Goal: Task Accomplishment & Management: Manage account settings

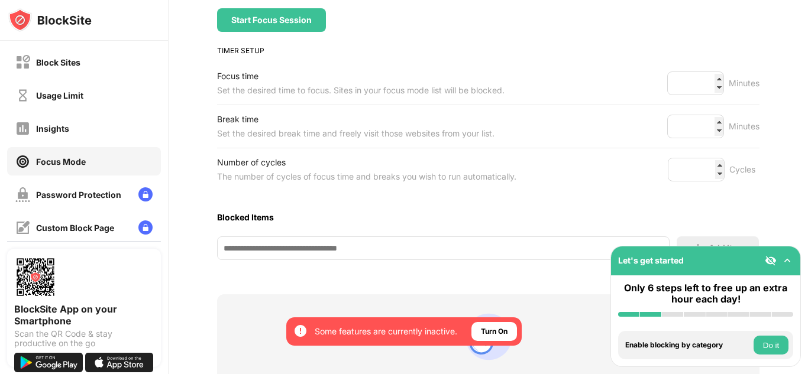
scroll to position [161, 0]
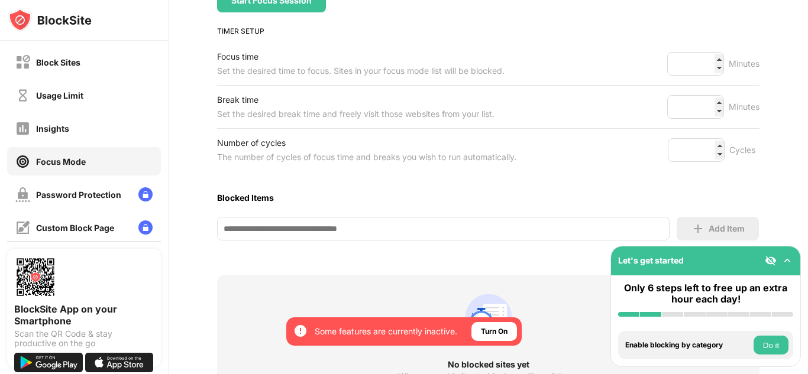
click at [396, 224] on input at bounding box center [443, 229] width 453 height 24
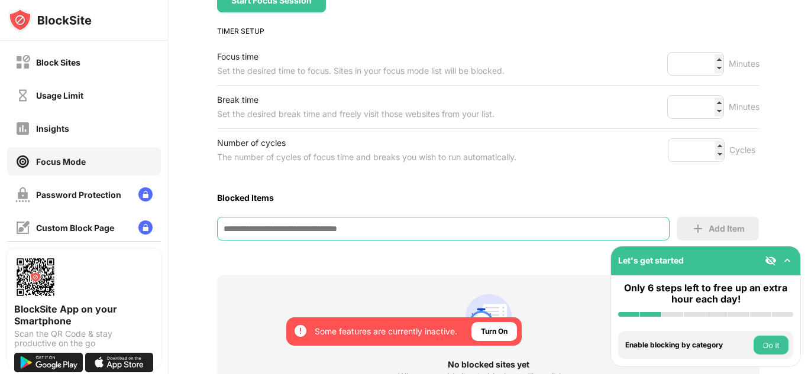
click at [396, 224] on input at bounding box center [443, 229] width 453 height 24
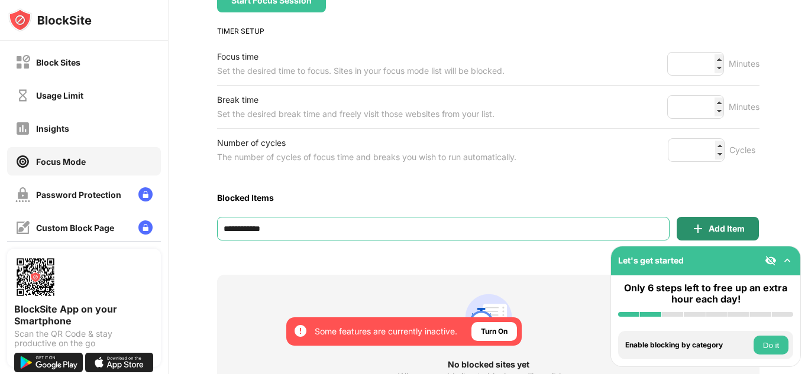
click at [702, 219] on div "Add Item" at bounding box center [718, 229] width 82 height 24
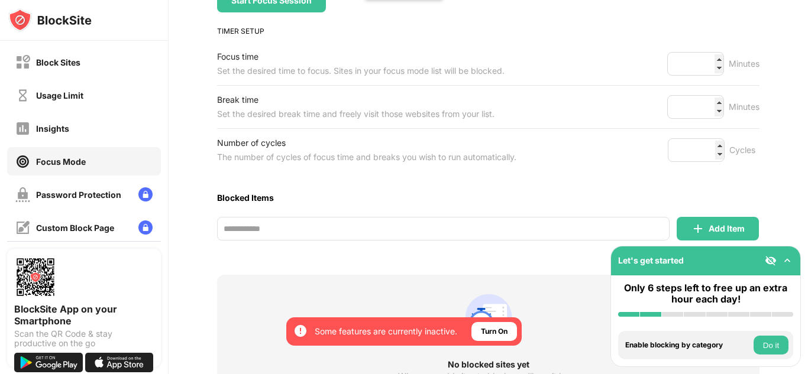
click at [403, 228] on input "**********" at bounding box center [443, 229] width 453 height 24
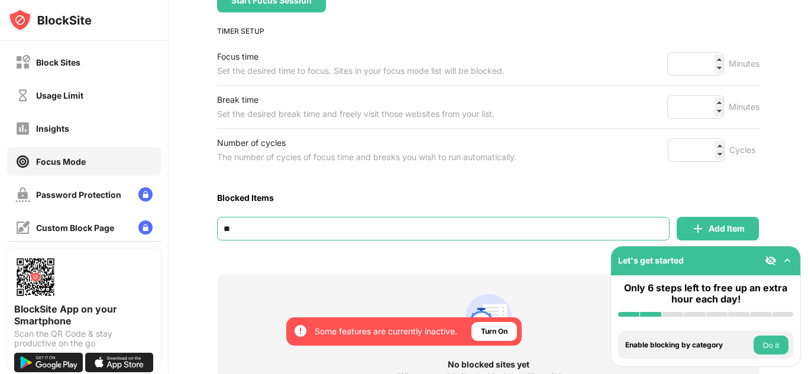
type input "*"
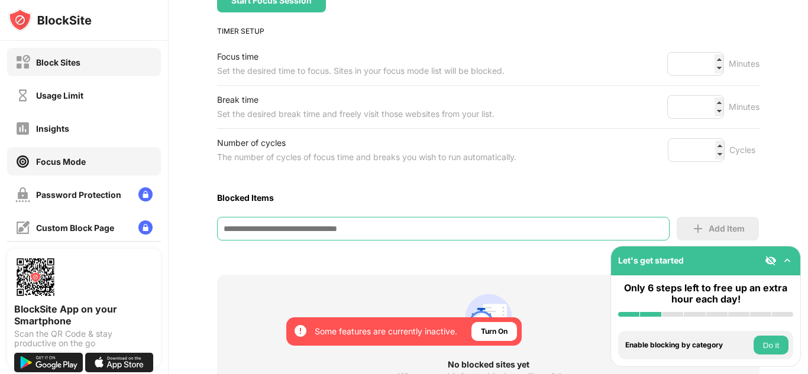
click at [102, 57] on div "Block Sites" at bounding box center [84, 62] width 154 height 28
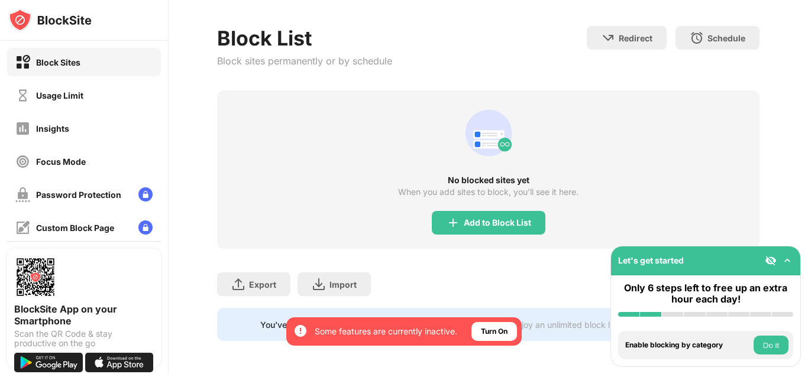
scroll to position [93, 0]
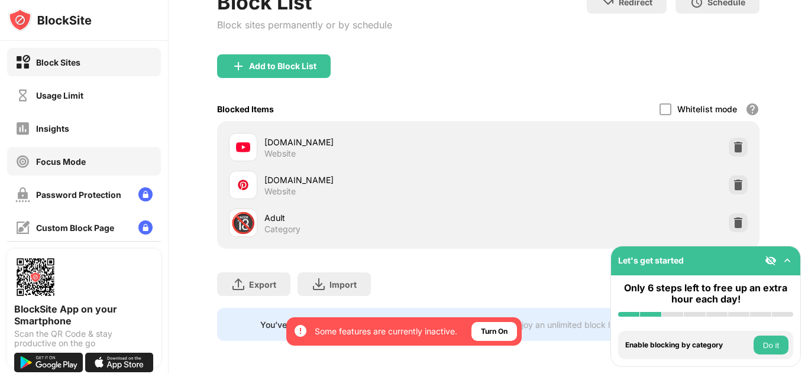
click at [111, 170] on div "Focus Mode" at bounding box center [84, 161] width 154 height 28
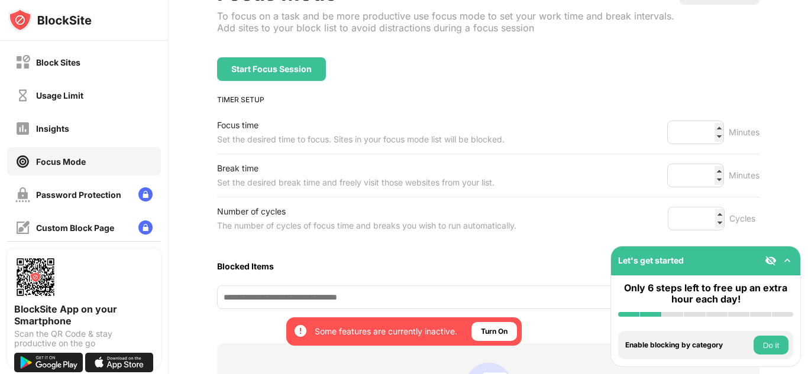
scroll to position [161, 0]
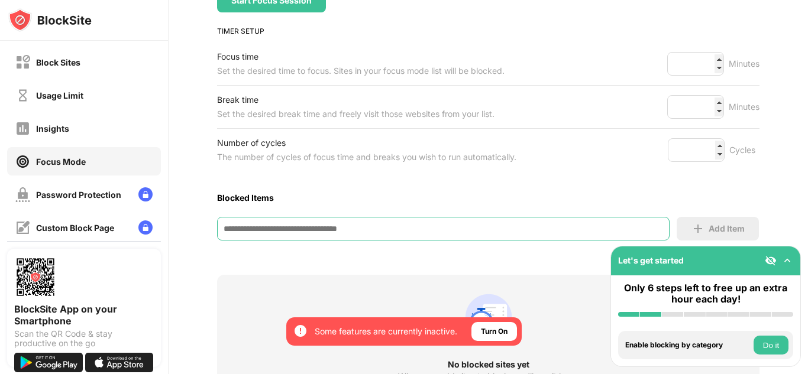
click at [260, 233] on input at bounding box center [443, 229] width 453 height 24
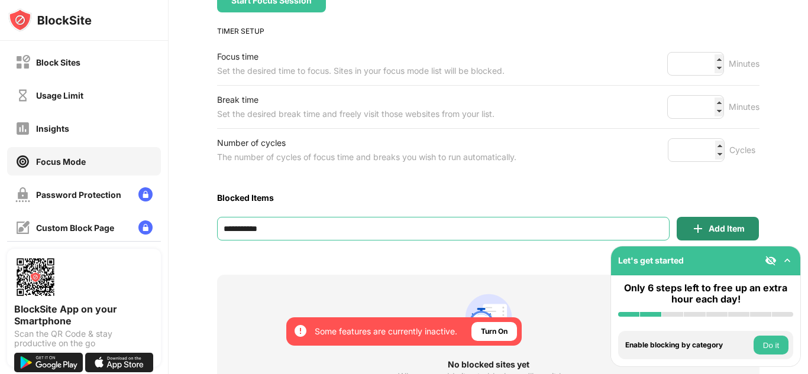
type input "**********"
click at [677, 232] on div "Add Item" at bounding box center [718, 229] width 82 height 24
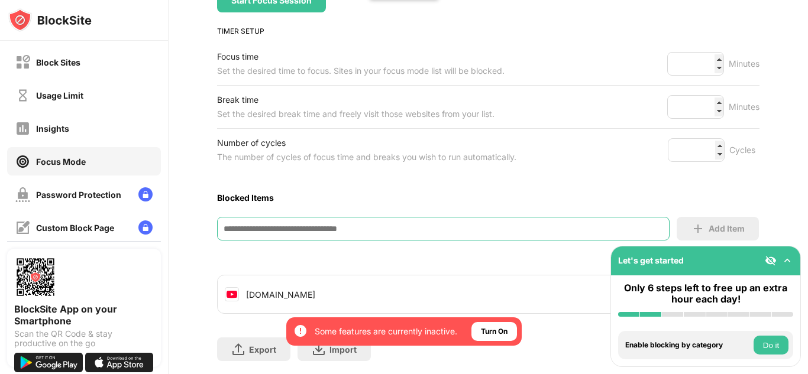
click at [389, 237] on input at bounding box center [443, 229] width 453 height 24
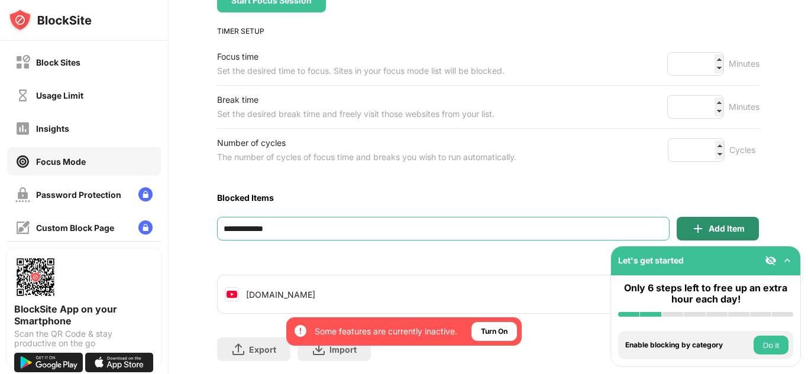
type input "**********"
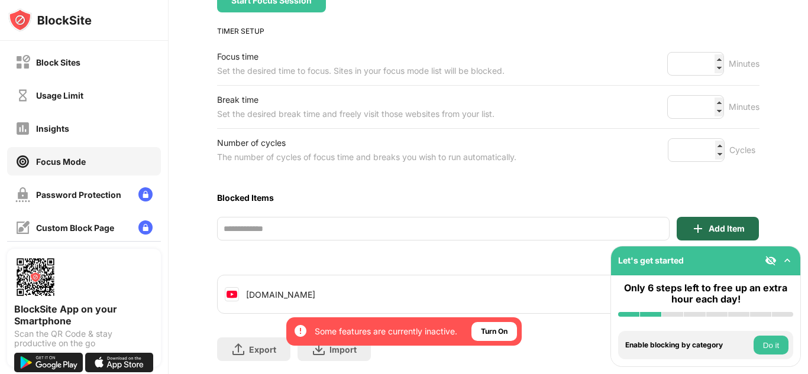
click at [703, 235] on div "Add Item" at bounding box center [718, 229] width 82 height 24
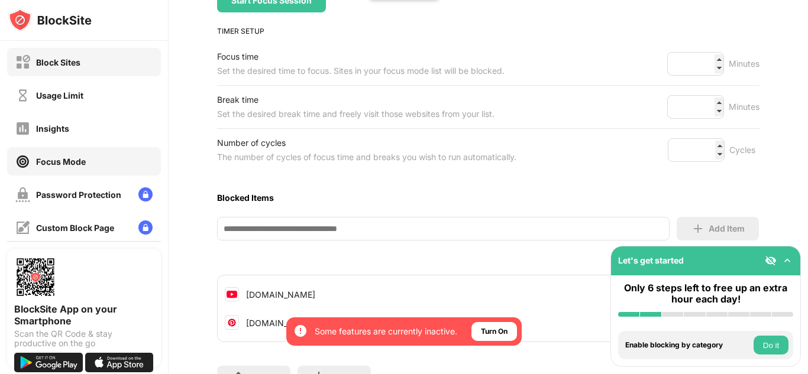
click at [88, 57] on div "Block Sites" at bounding box center [84, 62] width 154 height 28
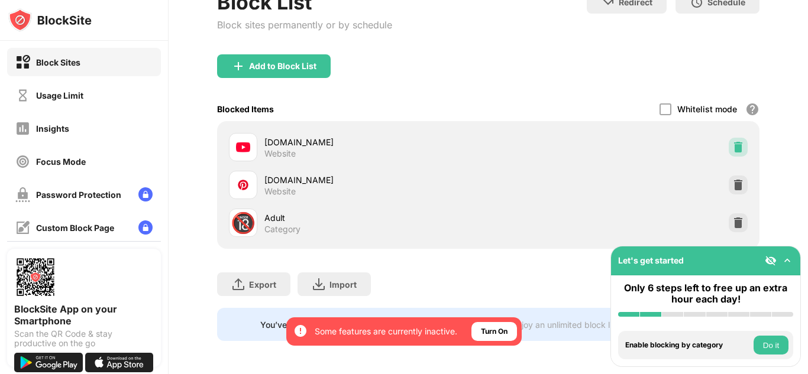
click at [732, 141] on img at bounding box center [738, 147] width 12 height 12
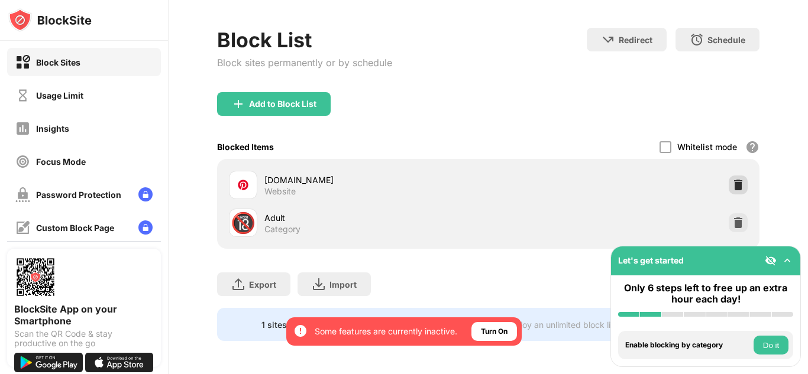
click at [734, 179] on img at bounding box center [738, 185] width 12 height 12
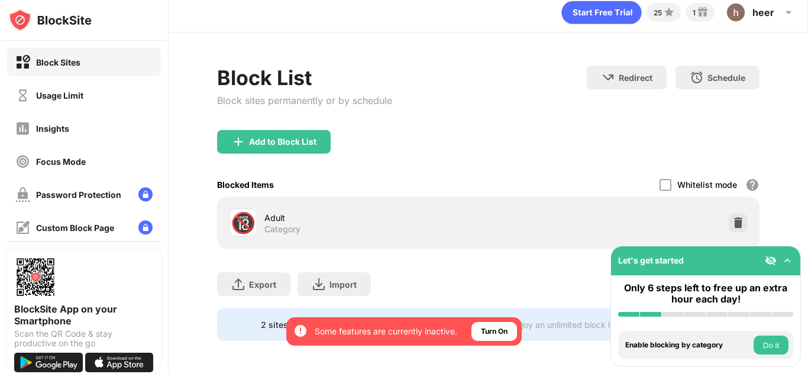
scroll to position [17, 0]
click at [70, 157] on div "Focus Mode" at bounding box center [61, 162] width 50 height 10
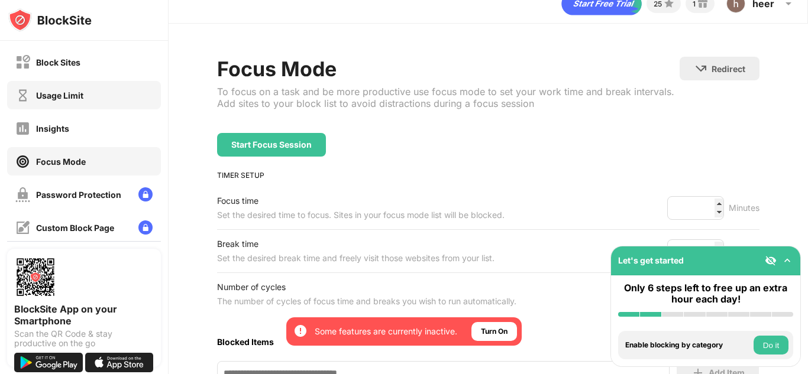
click at [86, 106] on div "Usage Limit" at bounding box center [84, 95] width 154 height 28
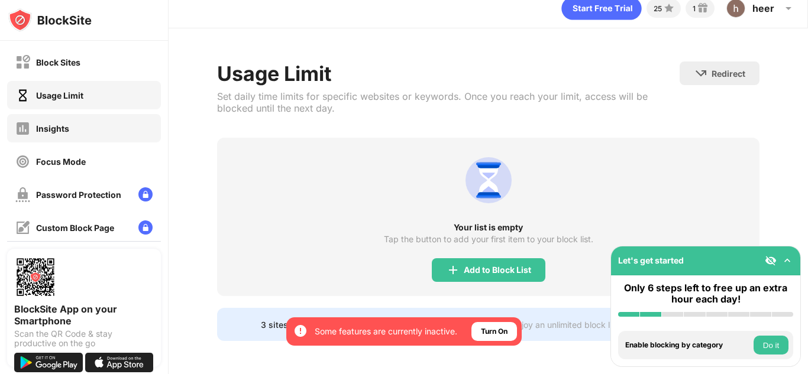
click at [122, 130] on div "Insights" at bounding box center [84, 128] width 154 height 28
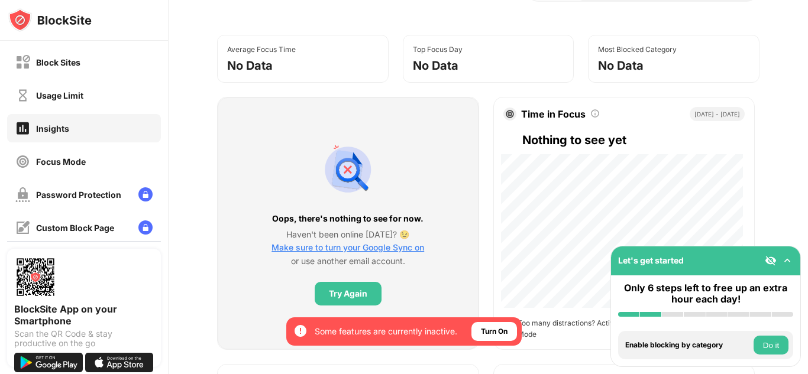
scroll to position [146, 0]
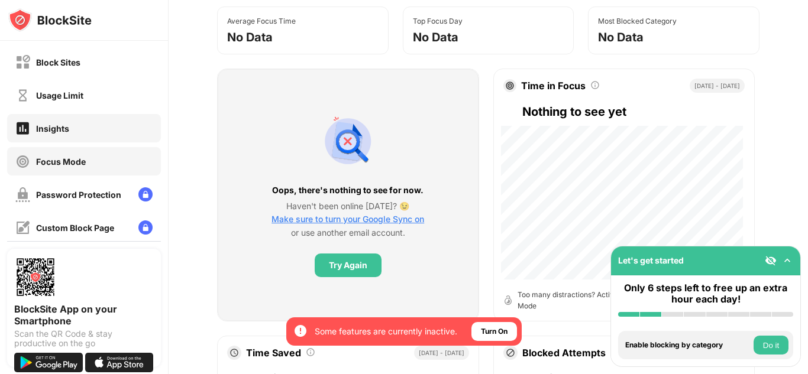
click at [64, 159] on div "Focus Mode" at bounding box center [61, 162] width 50 height 10
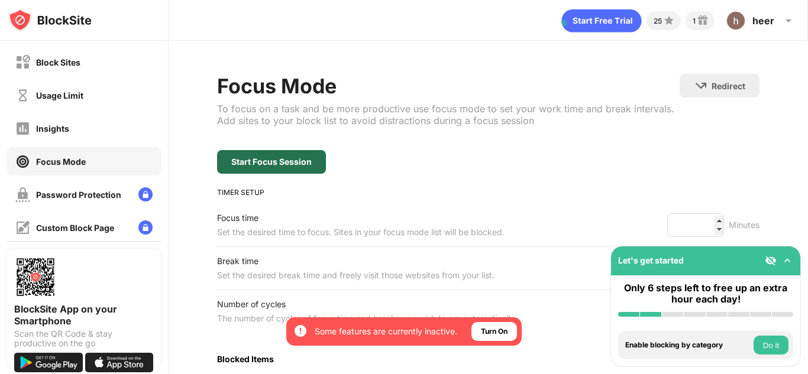
click at [318, 169] on div "Start Focus Session" at bounding box center [271, 162] width 109 height 24
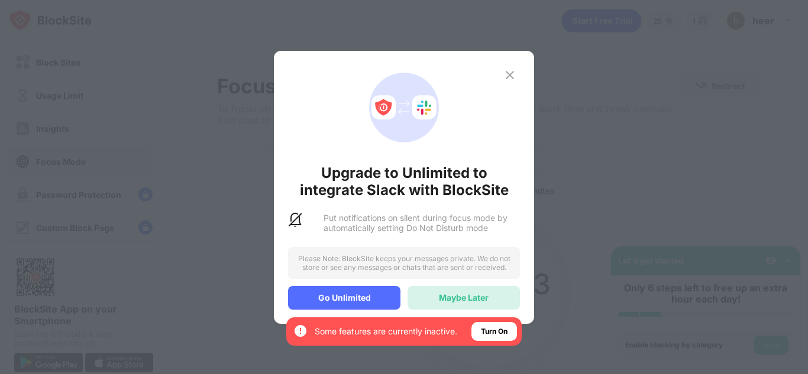
click at [462, 293] on div "Maybe Later" at bounding box center [464, 298] width 50 height 10
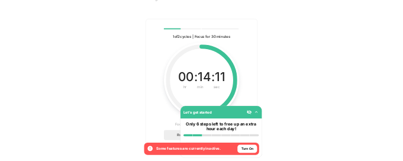
scroll to position [191, 0]
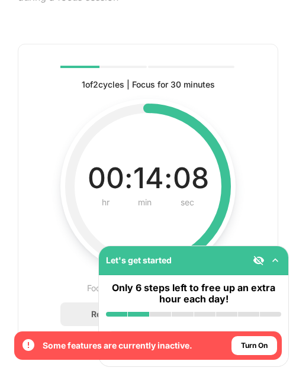
drag, startPoint x: 202, startPoint y: 256, endPoint x: 207, endPoint y: 298, distance: 42.3
click at [207, 298] on div "Let's get started Only 6 steps left to free up an extra hour each day! Install …" at bounding box center [193, 305] width 190 height 121
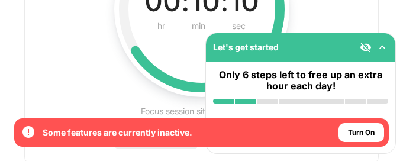
scroll to position [327, 0]
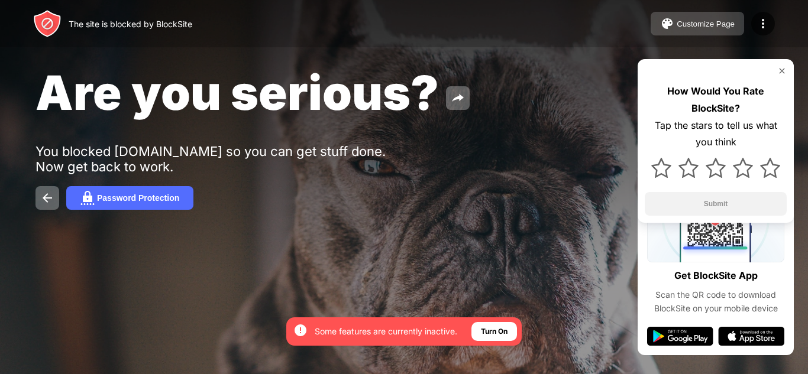
click at [694, 21] on div "Customize Page" at bounding box center [706, 24] width 58 height 9
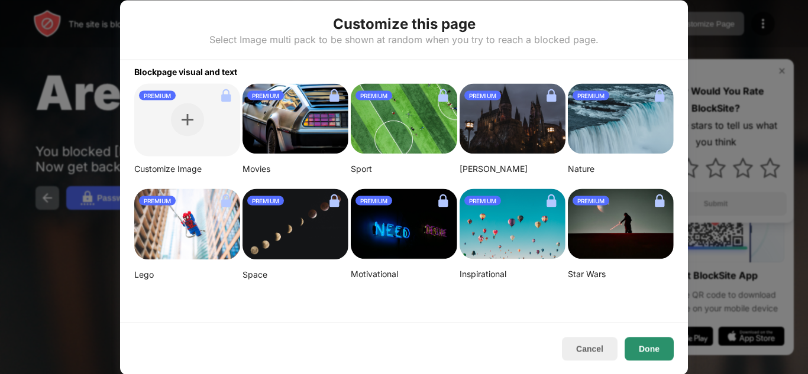
click at [650, 342] on button "Done" at bounding box center [649, 349] width 49 height 24
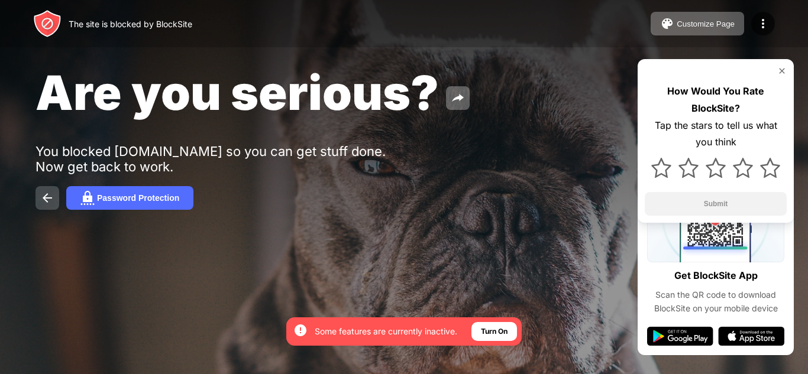
click at [56, 191] on button at bounding box center [47, 198] width 24 height 24
click at [51, 206] on button at bounding box center [47, 198] width 24 height 24
click at [781, 67] on img at bounding box center [781, 70] width 9 height 9
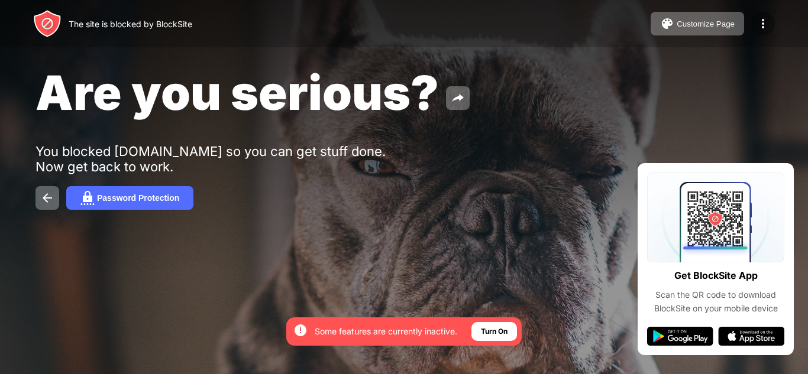
click at [767, 27] on img at bounding box center [763, 24] width 14 height 14
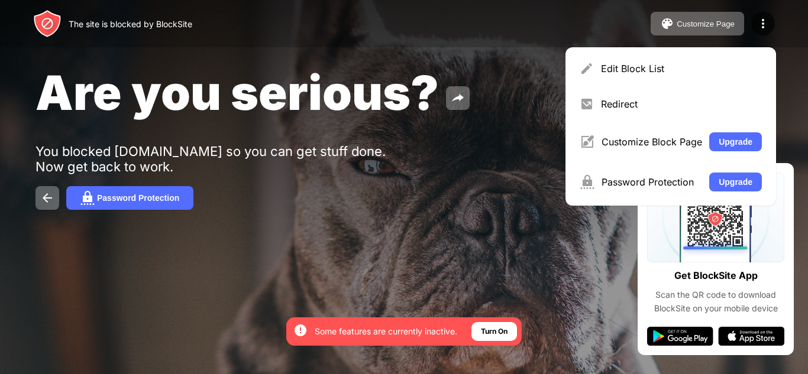
click at [516, 153] on div "Are you serious? You blocked youtube.com so you can get stuff done. Now get bac…" at bounding box center [404, 137] width 808 height 274
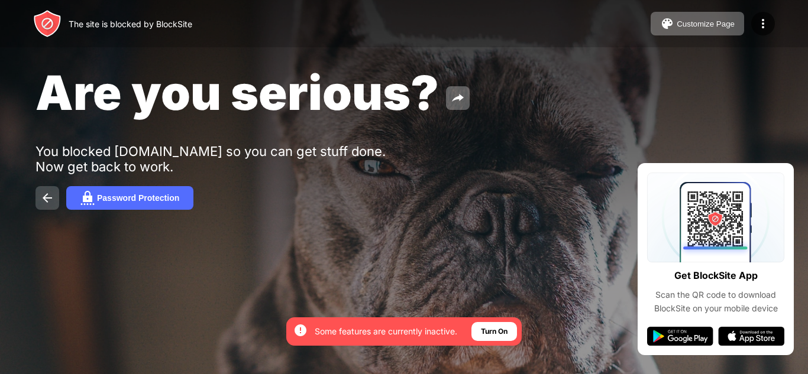
click at [49, 208] on button at bounding box center [47, 198] width 24 height 24
click at [45, 193] on img at bounding box center [47, 198] width 14 height 14
